Goal: Use online tool/utility: Utilize a website feature to perform a specific function

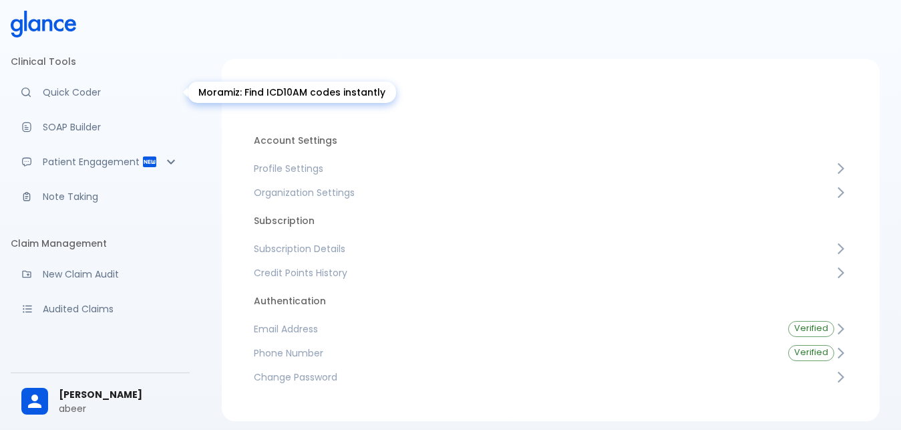
click at [62, 93] on p "Quick Coder" at bounding box center [111, 92] width 136 height 13
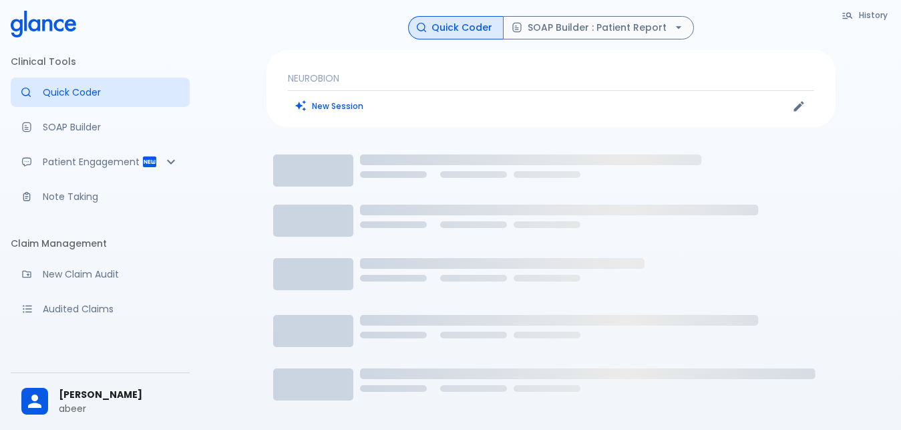
click at [369, 78] on p "NEUROBION" at bounding box center [551, 77] width 526 height 13
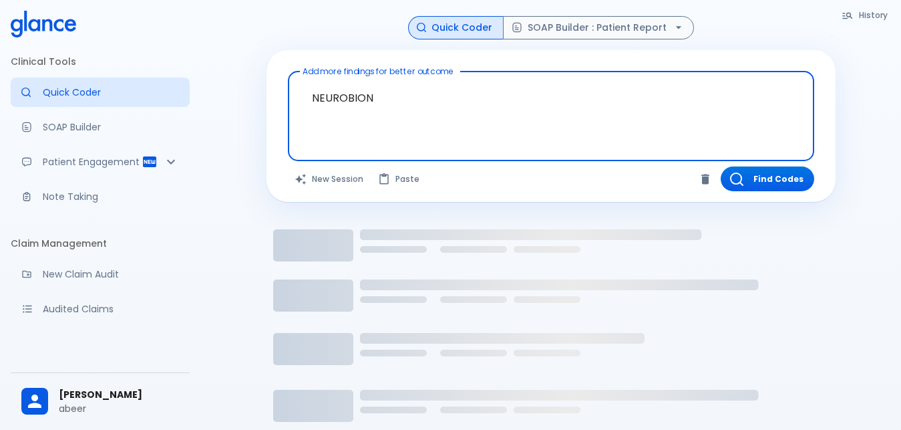
click at [395, 96] on textarea "NEUROBION" at bounding box center [551, 105] width 508 height 57
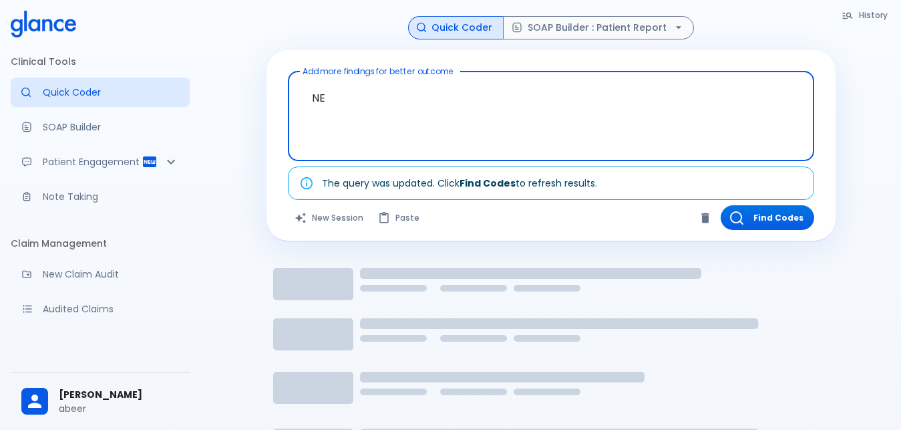
type textarea "N"
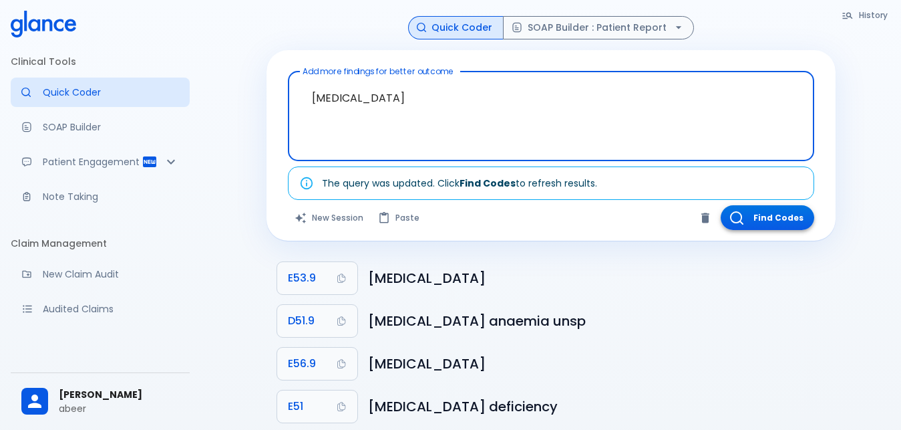
type textarea "[MEDICAL_DATA]"
click at [764, 223] on button "Find Codes" at bounding box center [768, 217] width 94 height 25
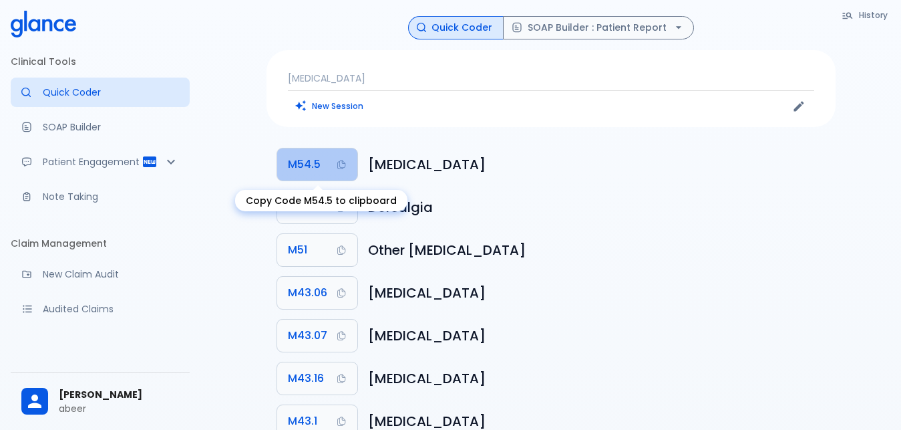
click at [301, 164] on span "M54.5" at bounding box center [304, 164] width 33 height 19
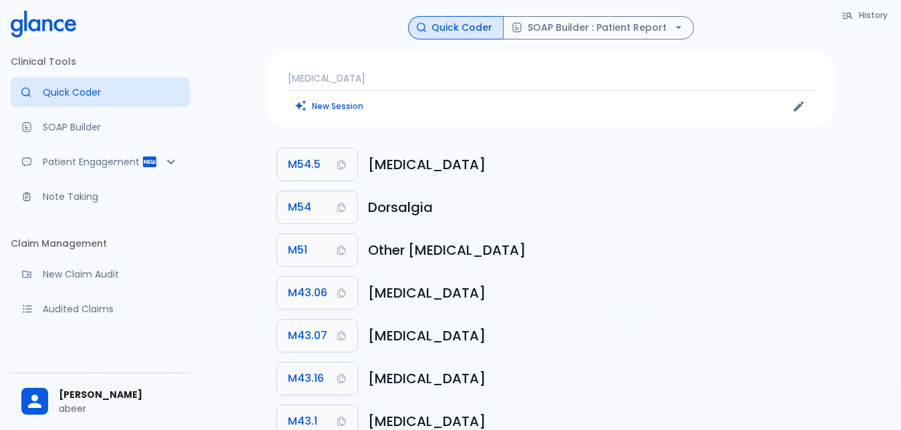
click at [361, 77] on p "[MEDICAL_DATA]" at bounding box center [551, 77] width 526 height 13
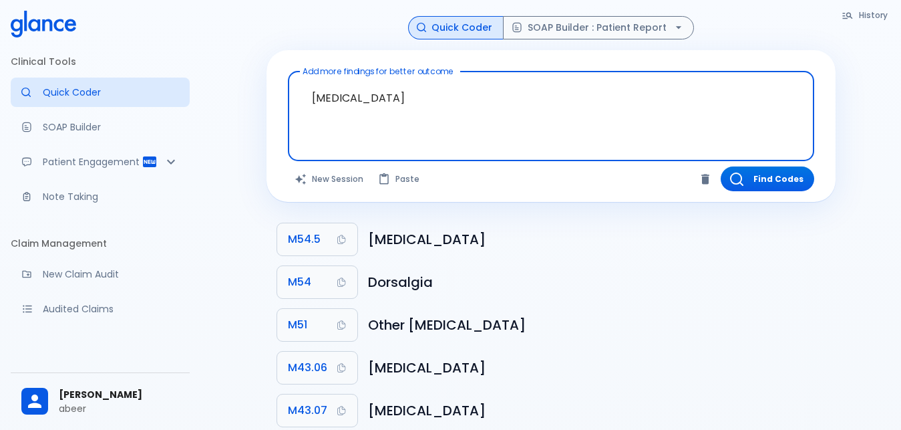
click at [385, 104] on textarea "[MEDICAL_DATA]" at bounding box center [551, 105] width 508 height 57
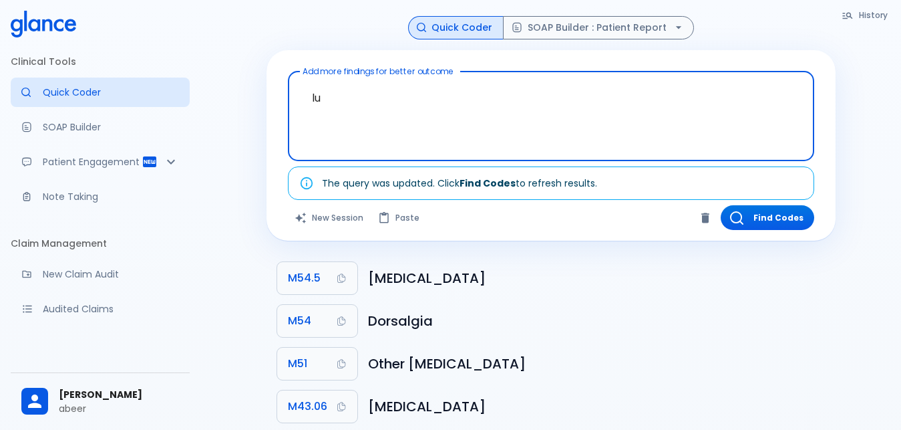
type textarea "l"
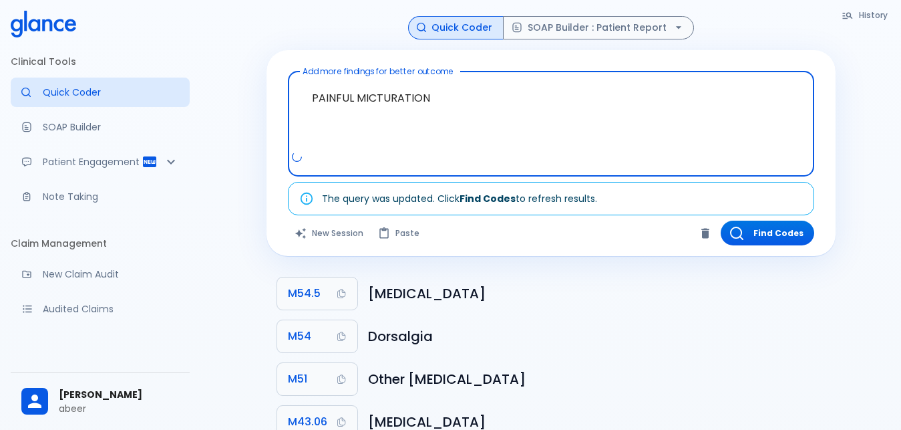
drag, startPoint x: 357, startPoint y: 100, endPoint x: 427, endPoint y: 100, distance: 69.5
click at [427, 100] on textarea "PAINFUL MICTURATION" at bounding box center [551, 113] width 508 height 73
click at [376, 145] on textarea "PAINFUL MICTURATION" at bounding box center [551, 113] width 508 height 73
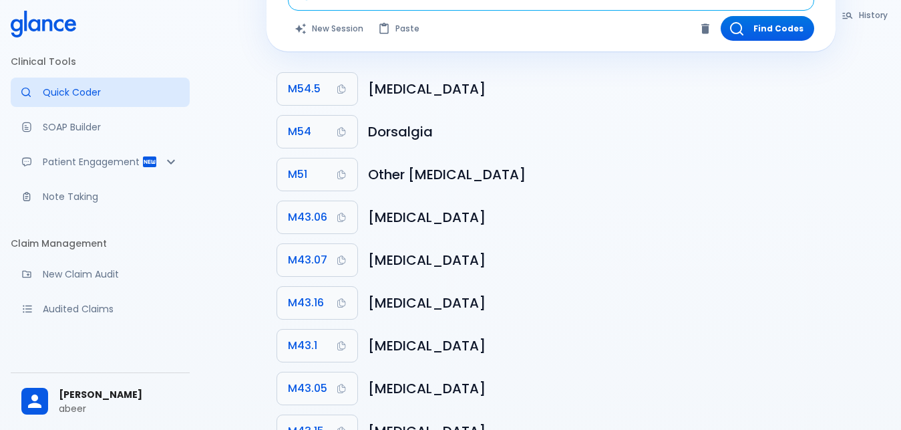
scroll to position [68, 0]
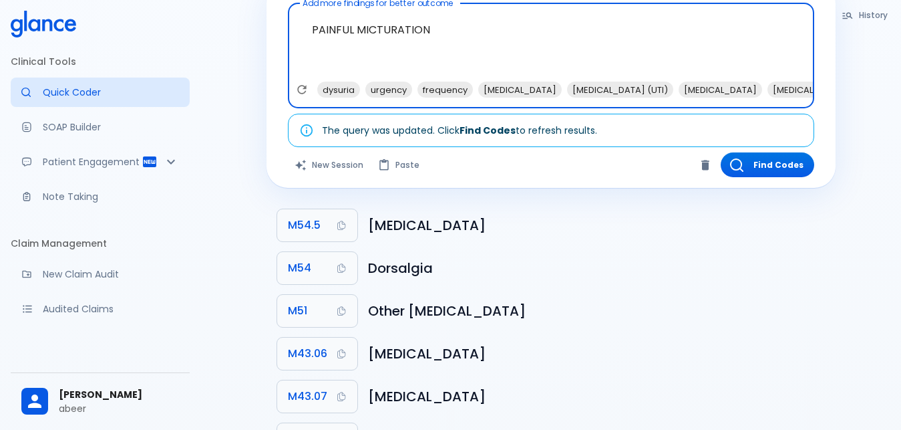
click at [402, 31] on textarea "PAINFUL MICTURATION" at bounding box center [551, 45] width 508 height 73
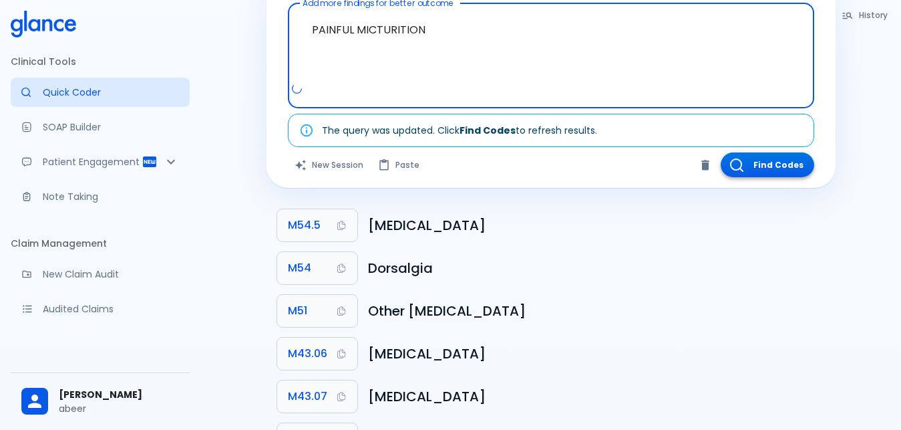
type textarea "PAINFUL MICTURITION"
click at [774, 162] on button "Find Codes" at bounding box center [768, 164] width 94 height 25
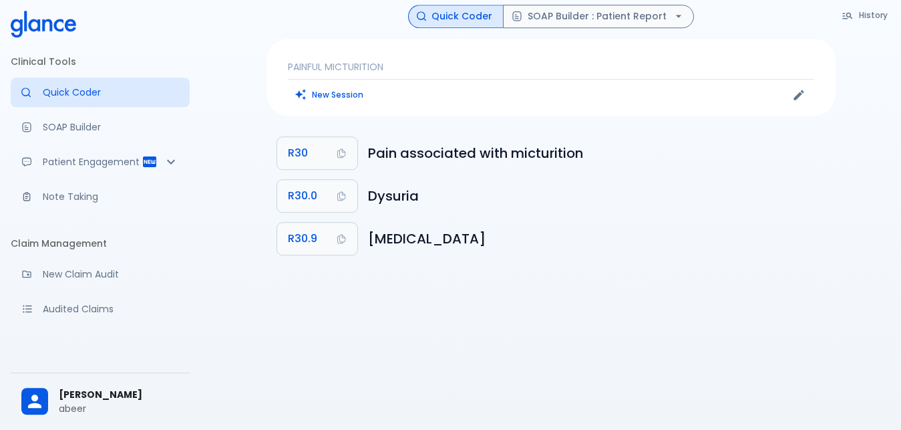
scroll to position [0, 0]
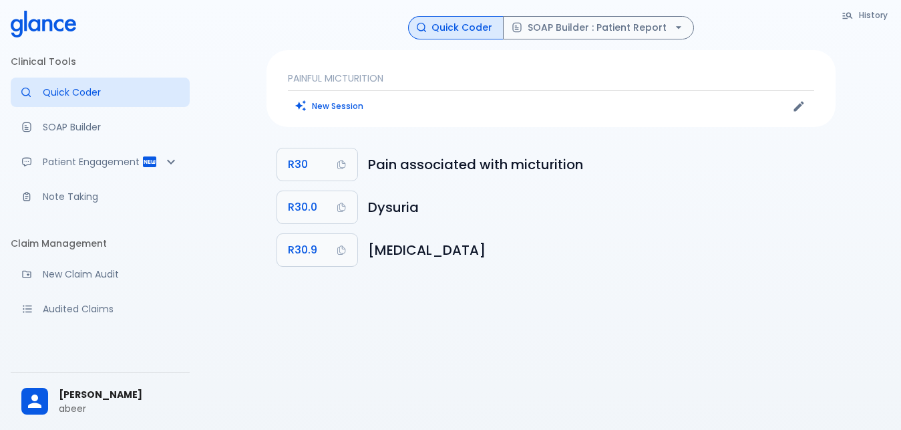
click at [401, 77] on p "PAINFUL MICTURITION" at bounding box center [551, 77] width 526 height 13
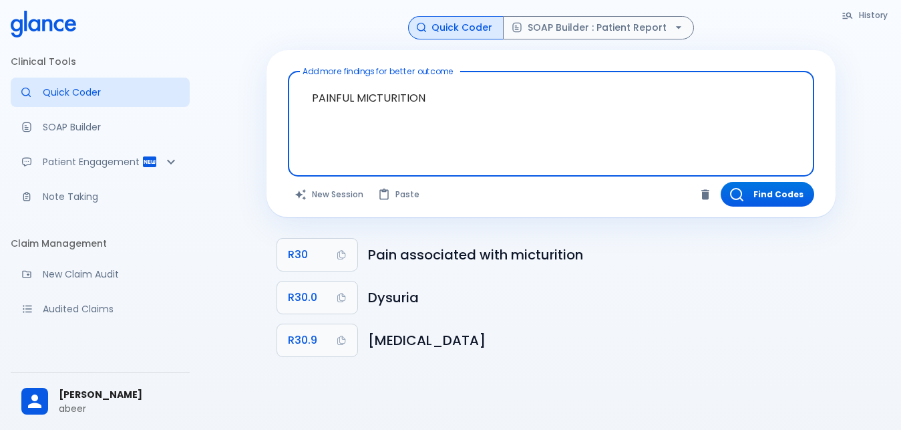
click at [432, 94] on textarea "PAINFUL MICTURITION" at bounding box center [551, 113] width 508 height 73
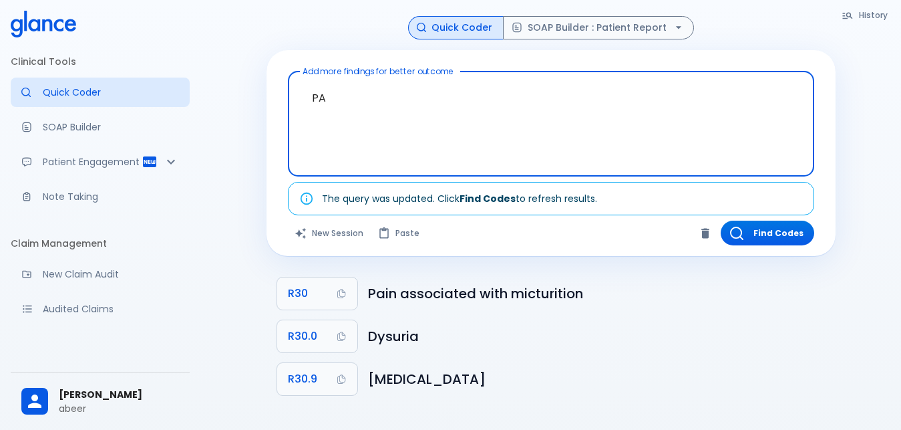
type textarea "P"
type textarea "URALYT"
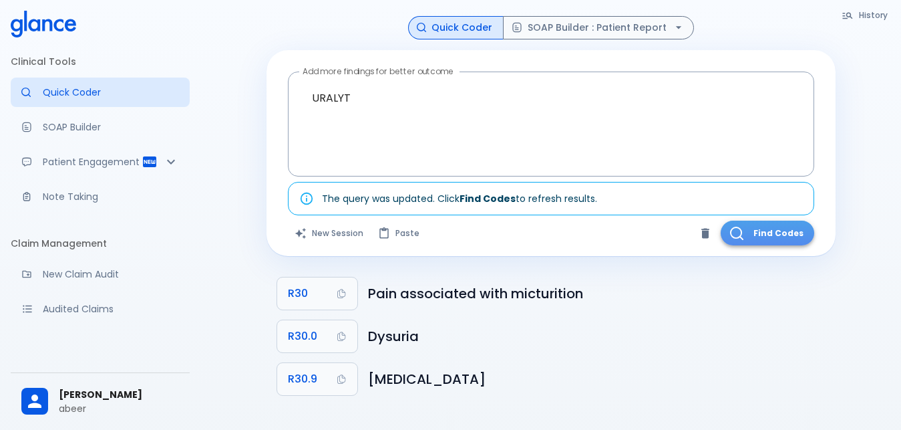
click at [754, 237] on button "Find Codes" at bounding box center [768, 232] width 94 height 25
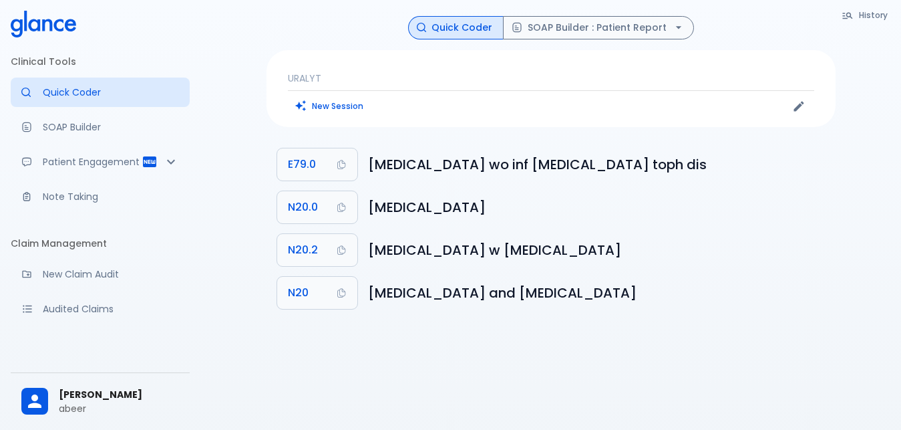
click at [344, 75] on p "URALYT" at bounding box center [551, 77] width 526 height 13
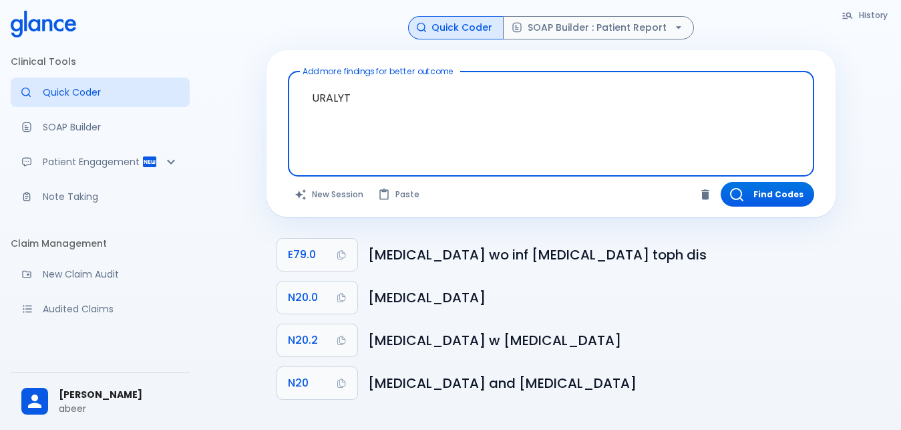
click at [358, 99] on textarea "URALYT" at bounding box center [551, 113] width 508 height 73
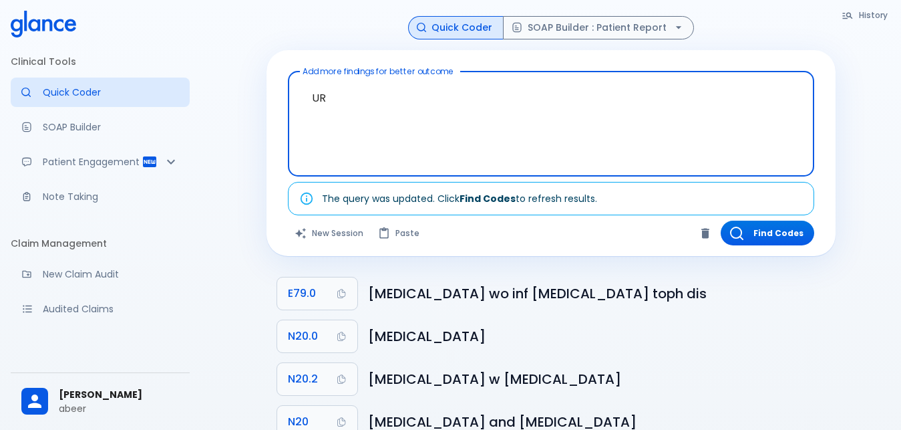
type textarea "U"
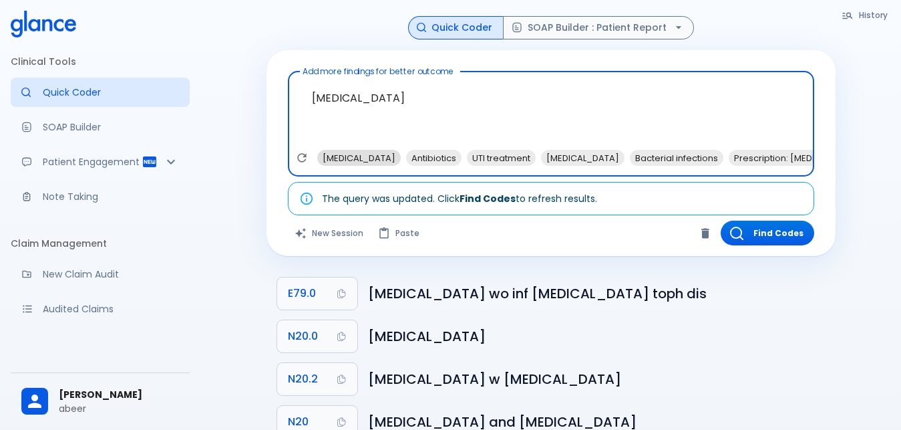
click at [361, 154] on span "[MEDICAL_DATA]" at bounding box center [359, 157] width 84 height 15
type textarea "[MEDICAL_DATA] , [MEDICAL_DATA]"
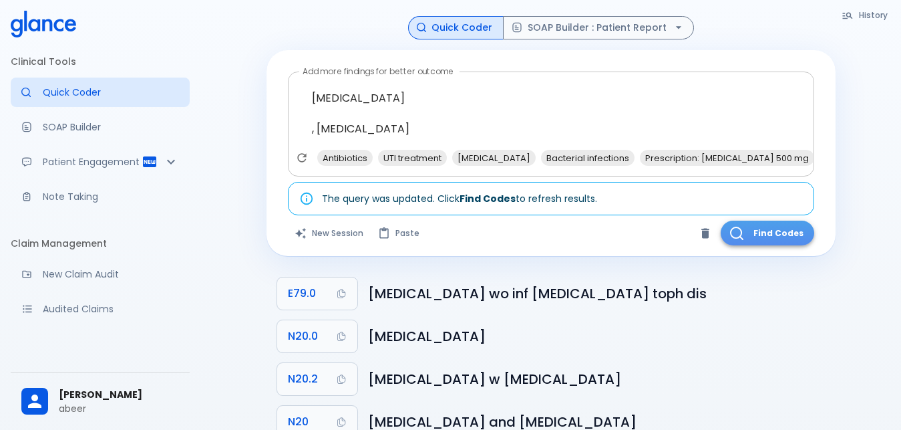
click at [740, 228] on icon "button" at bounding box center [736, 232] width 12 height 12
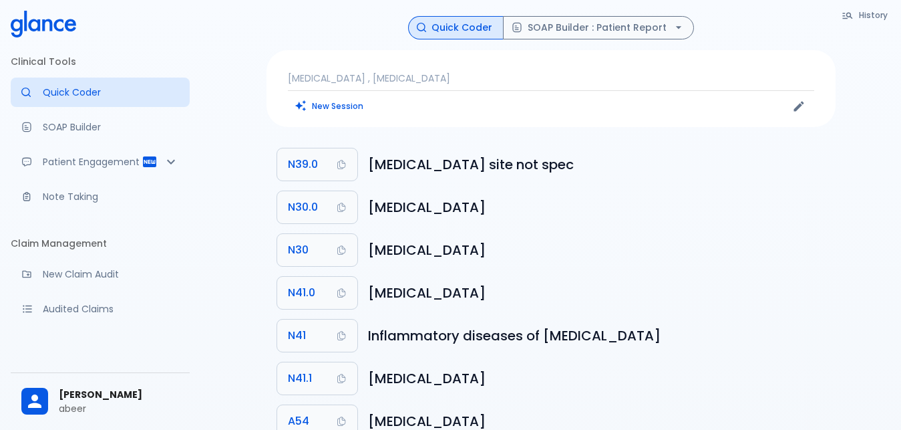
click at [407, 79] on p "[MEDICAL_DATA] , [MEDICAL_DATA]" at bounding box center [551, 77] width 526 height 13
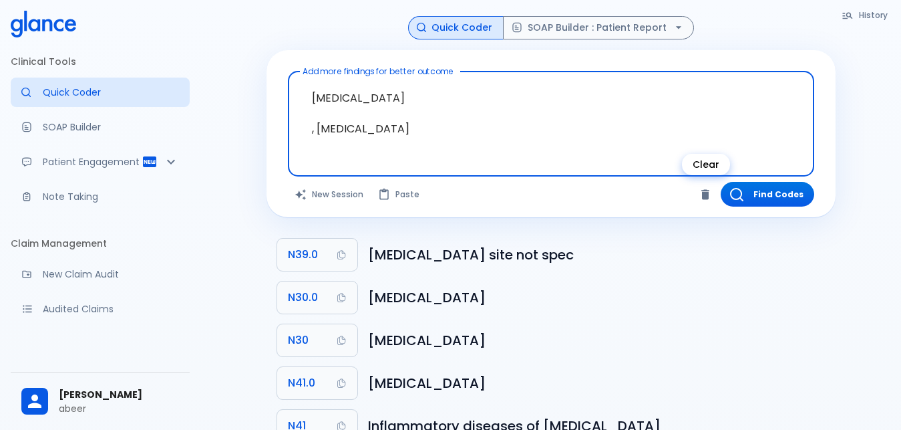
click at [705, 191] on icon "Clear" at bounding box center [705, 194] width 8 height 10
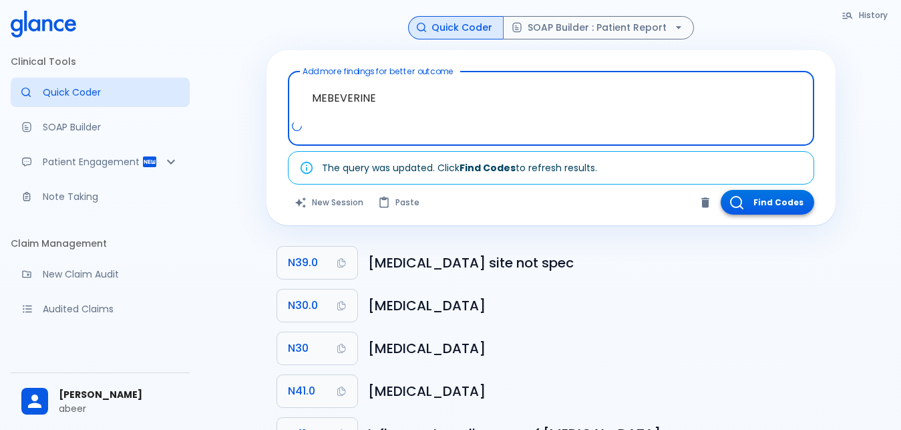
type textarea "MEBEVERINE"
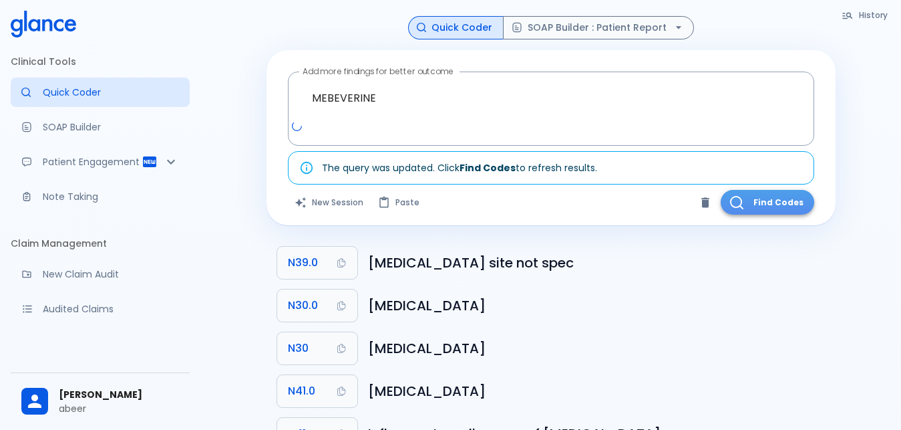
click at [772, 206] on button "Find Codes" at bounding box center [768, 202] width 94 height 25
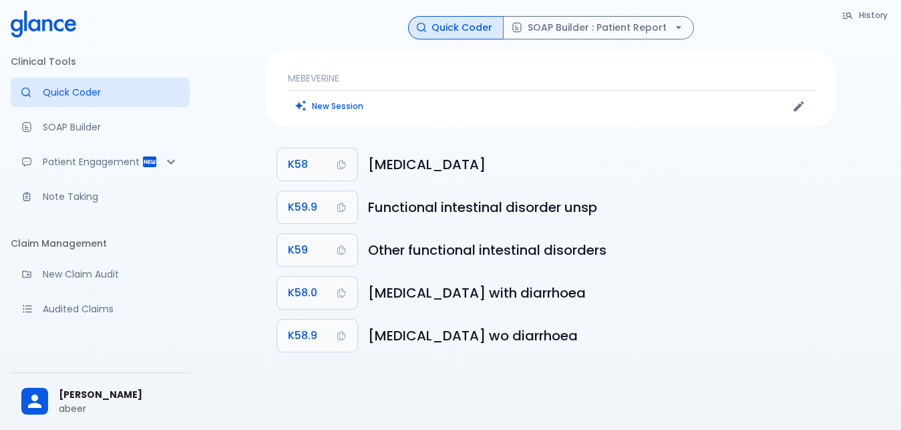
click at [463, 73] on p "MEBEVERINE" at bounding box center [551, 77] width 526 height 13
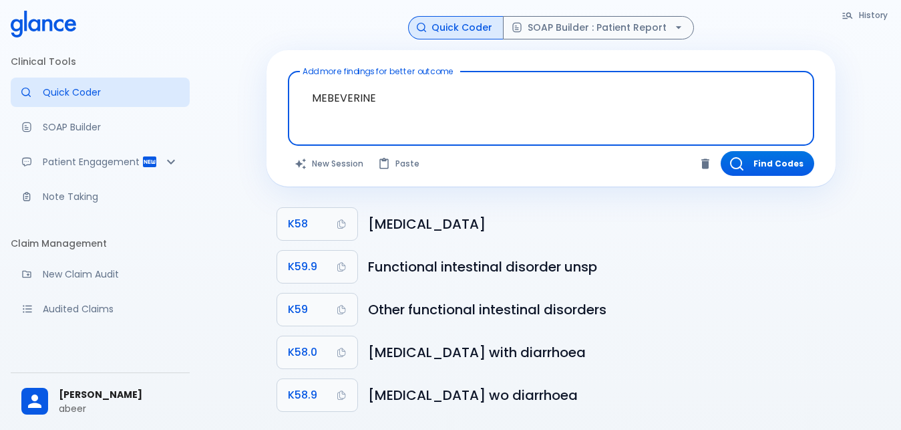
drag, startPoint x: 404, startPoint y: 104, endPoint x: 413, endPoint y: 101, distance: 9.7
click at [404, 103] on textarea "MEBEVERINE" at bounding box center [551, 98] width 508 height 42
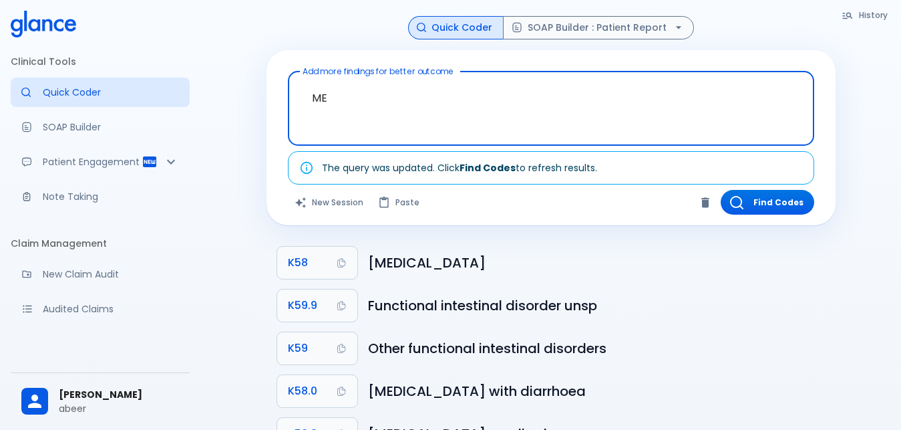
type textarea "M"
